Goal: Task Accomplishment & Management: Use online tool/utility

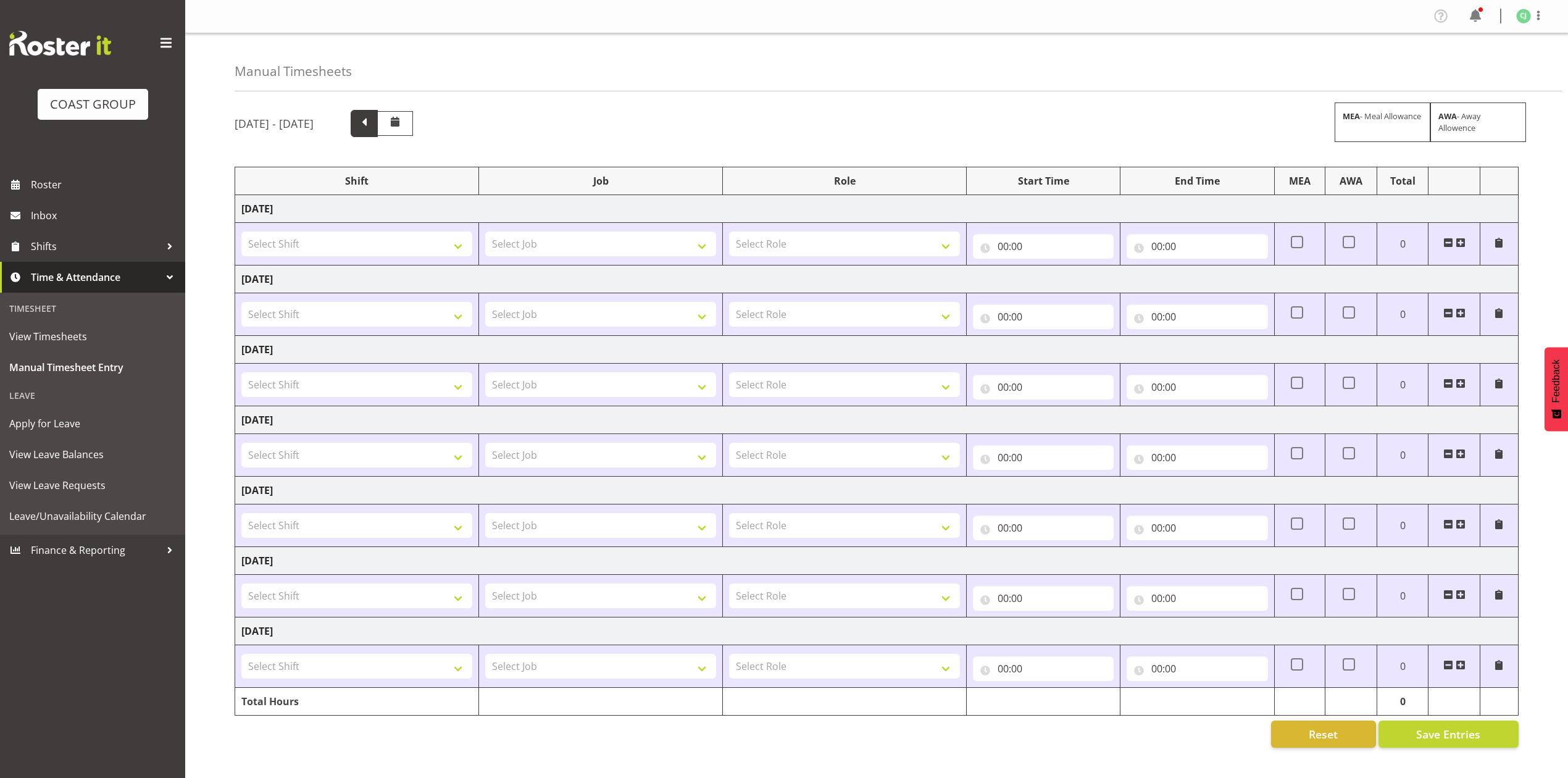
click at [377, 132] on span at bounding box center [364, 124] width 28 height 28
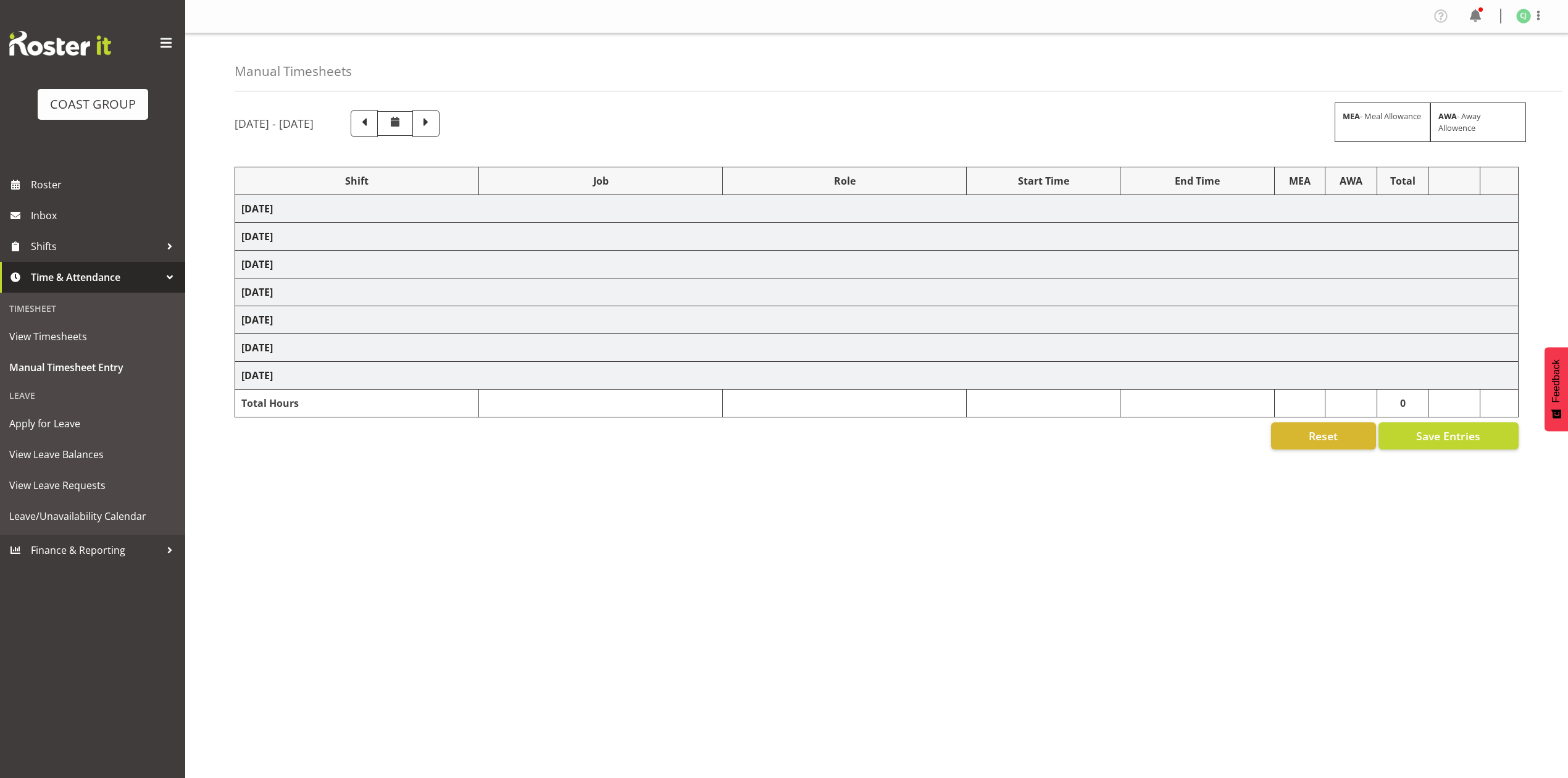
select select "69"
select select "9993"
select select "10275"
select select "10396"
select select "9906"
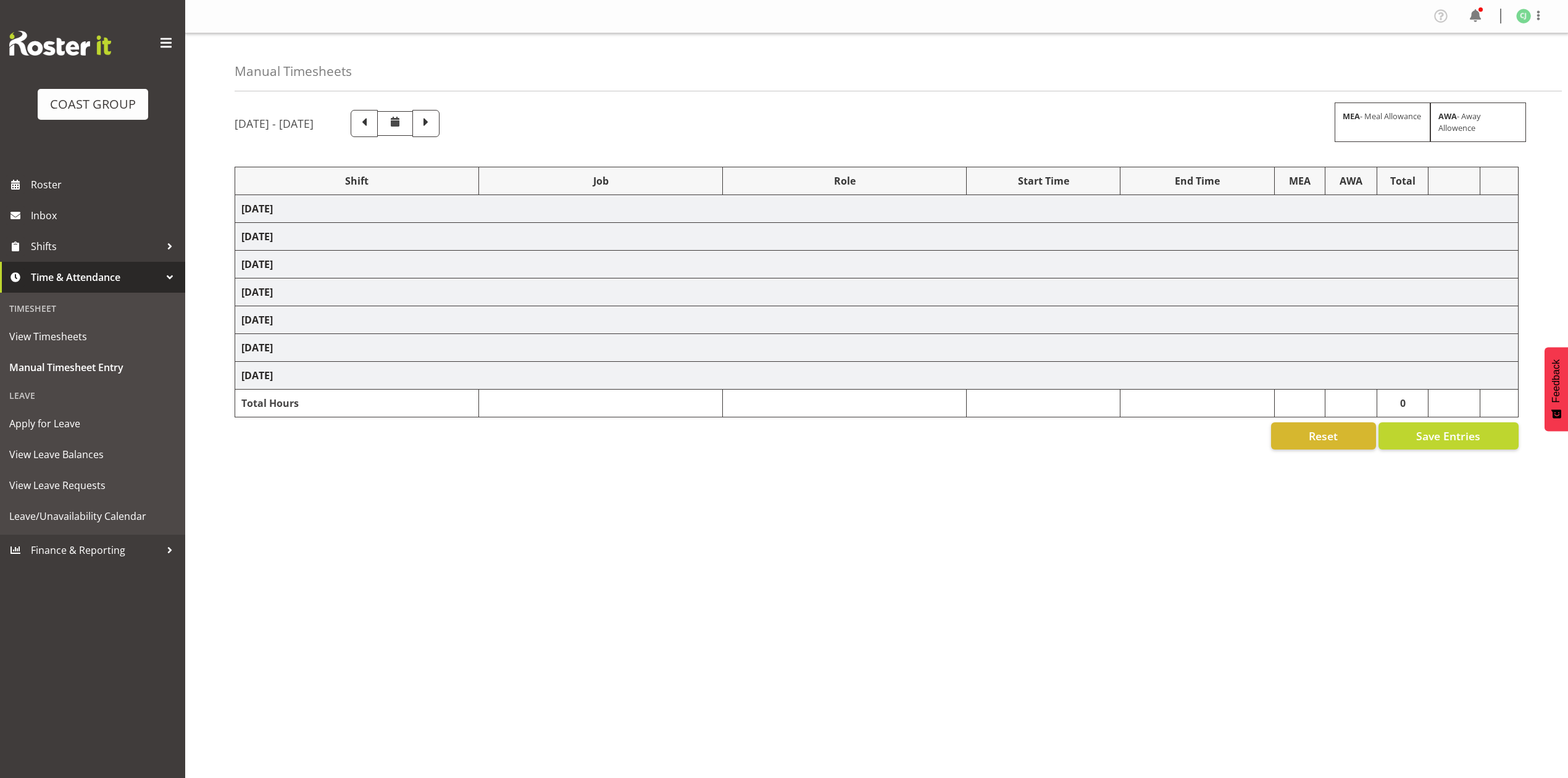
select select "10395"
select select "69"
select select "8955"
select select "9993"
select select "8955"
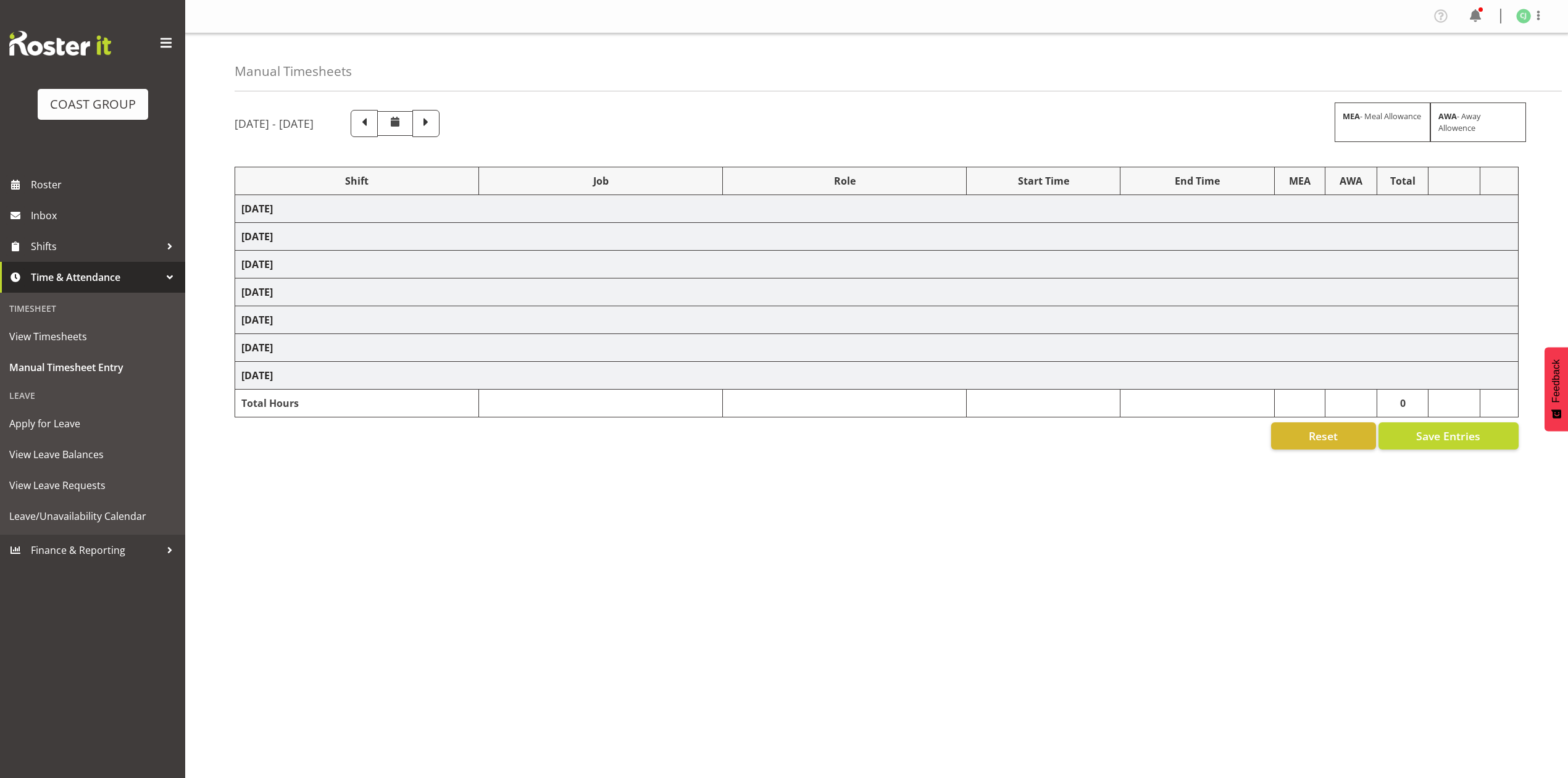
select select "8653"
select select "8955"
select select "9993"
select select "8955"
select select "10275"
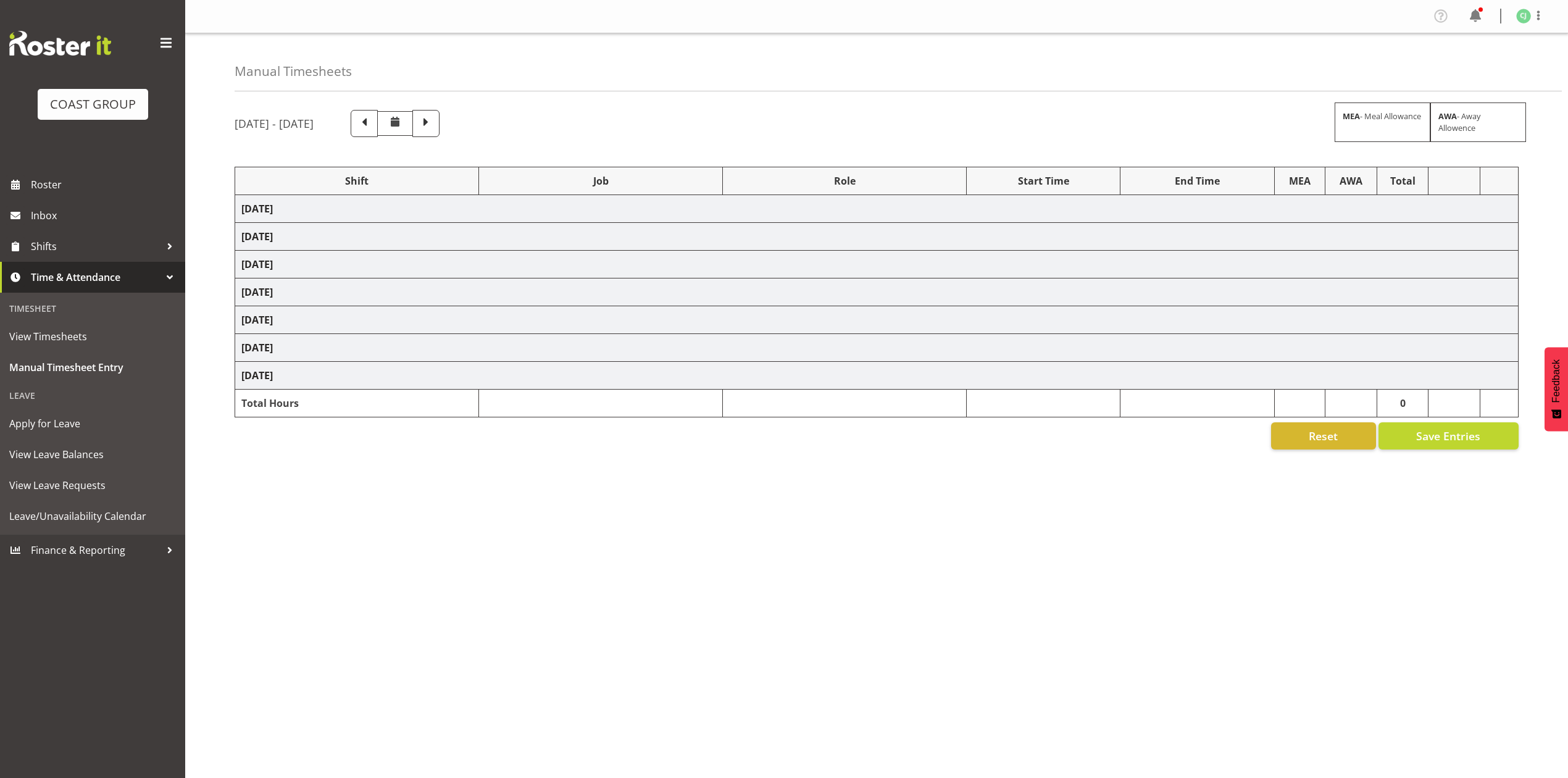
select select "8955"
select select "9993"
select select "10395"
select select "69"
select select "8653"
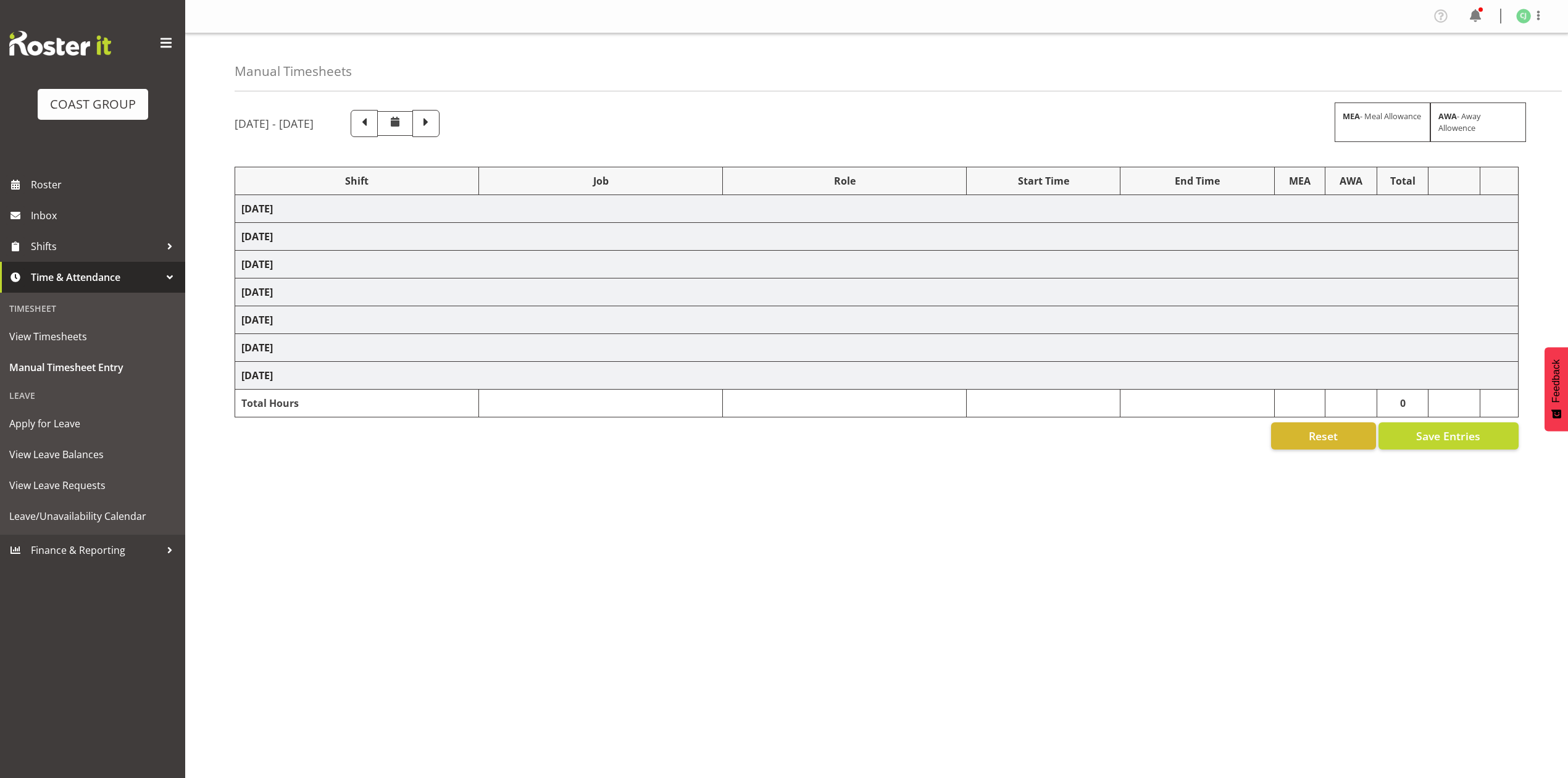
select select "8652"
select select "8955"
select select "10489"
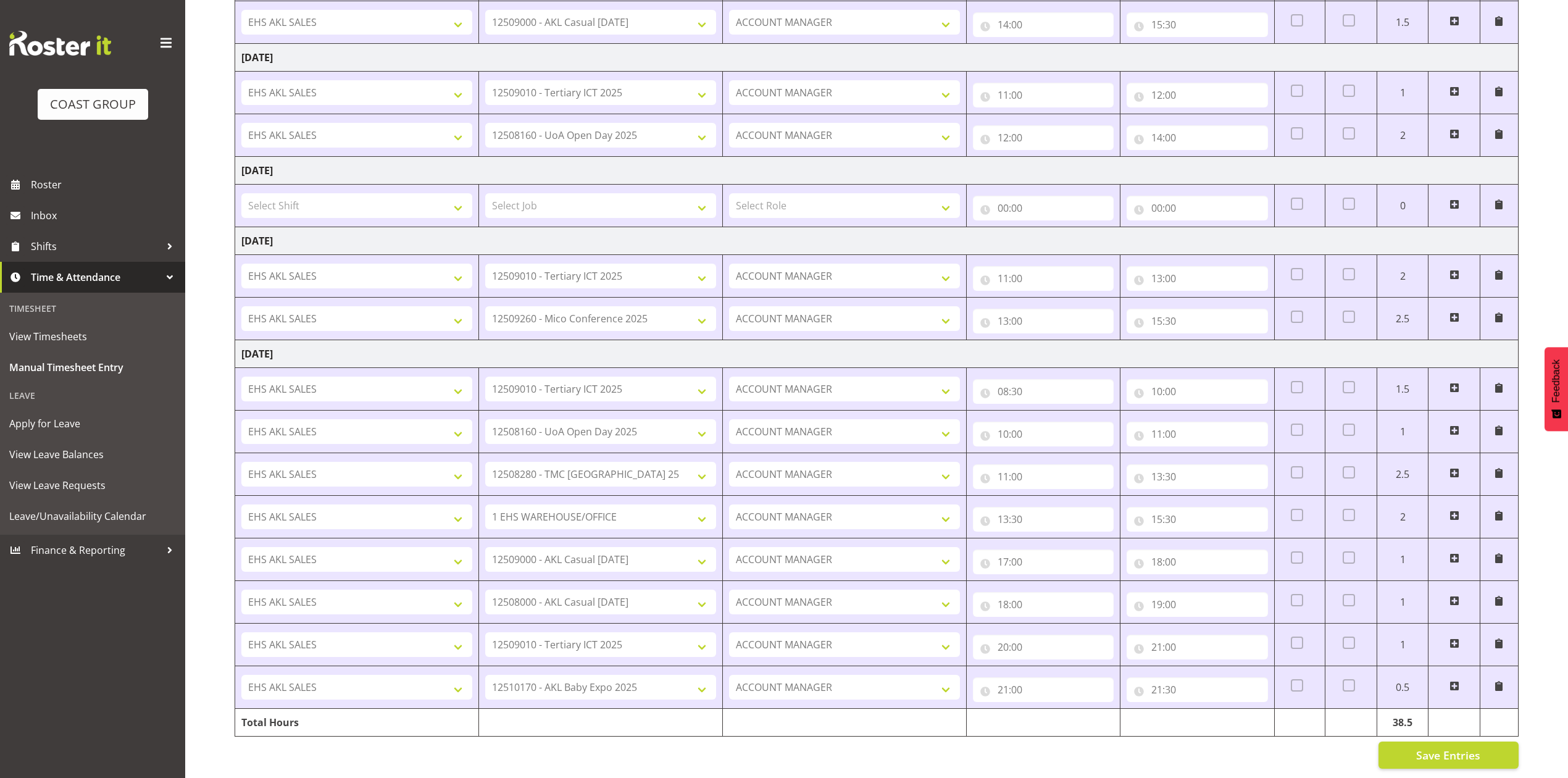
scroll to position [724, 0]
